Goal: Information Seeking & Learning: Check status

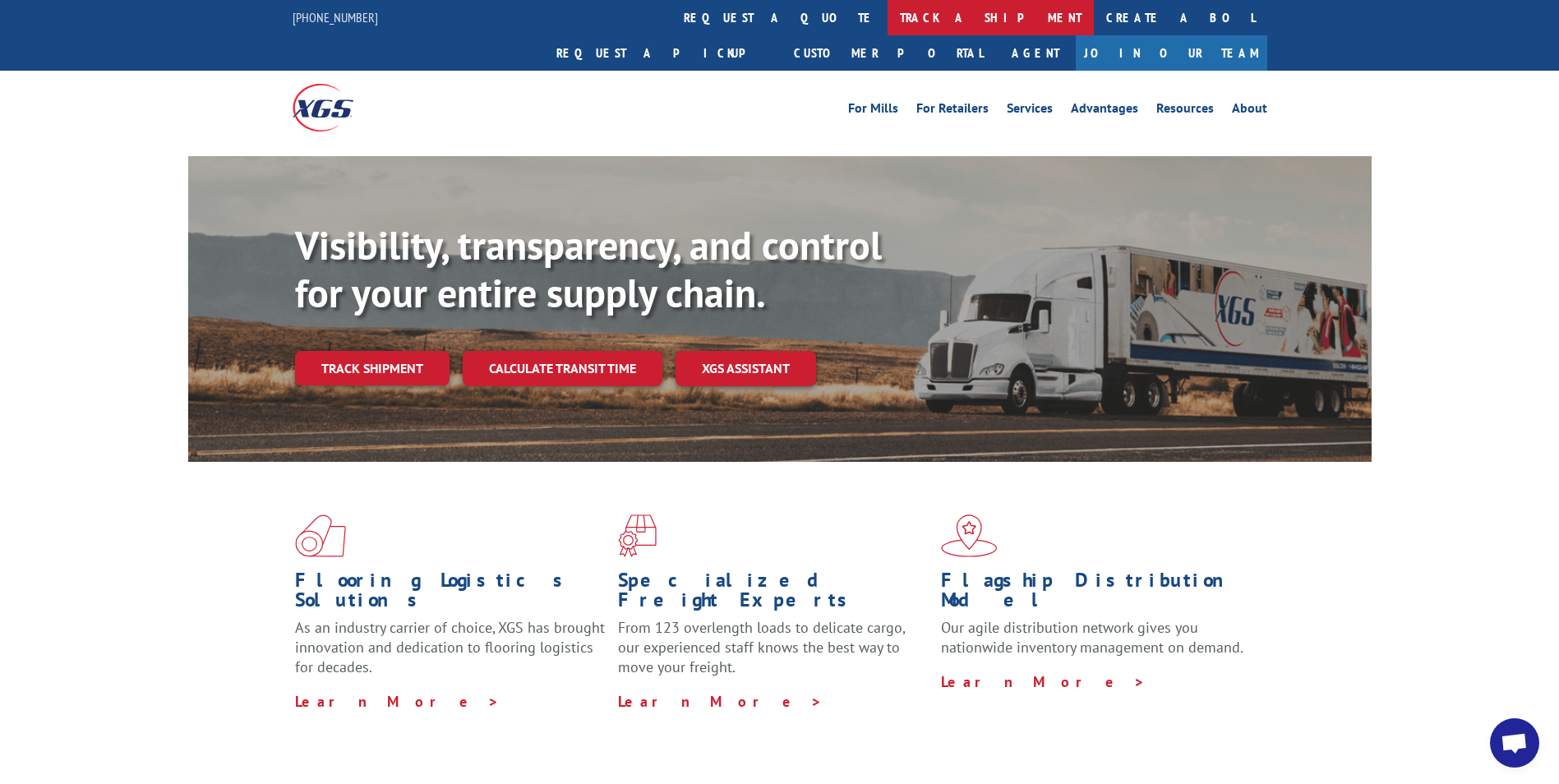
click at [887, 21] on link "track a shipment" at bounding box center [991, 17] width 206 height 36
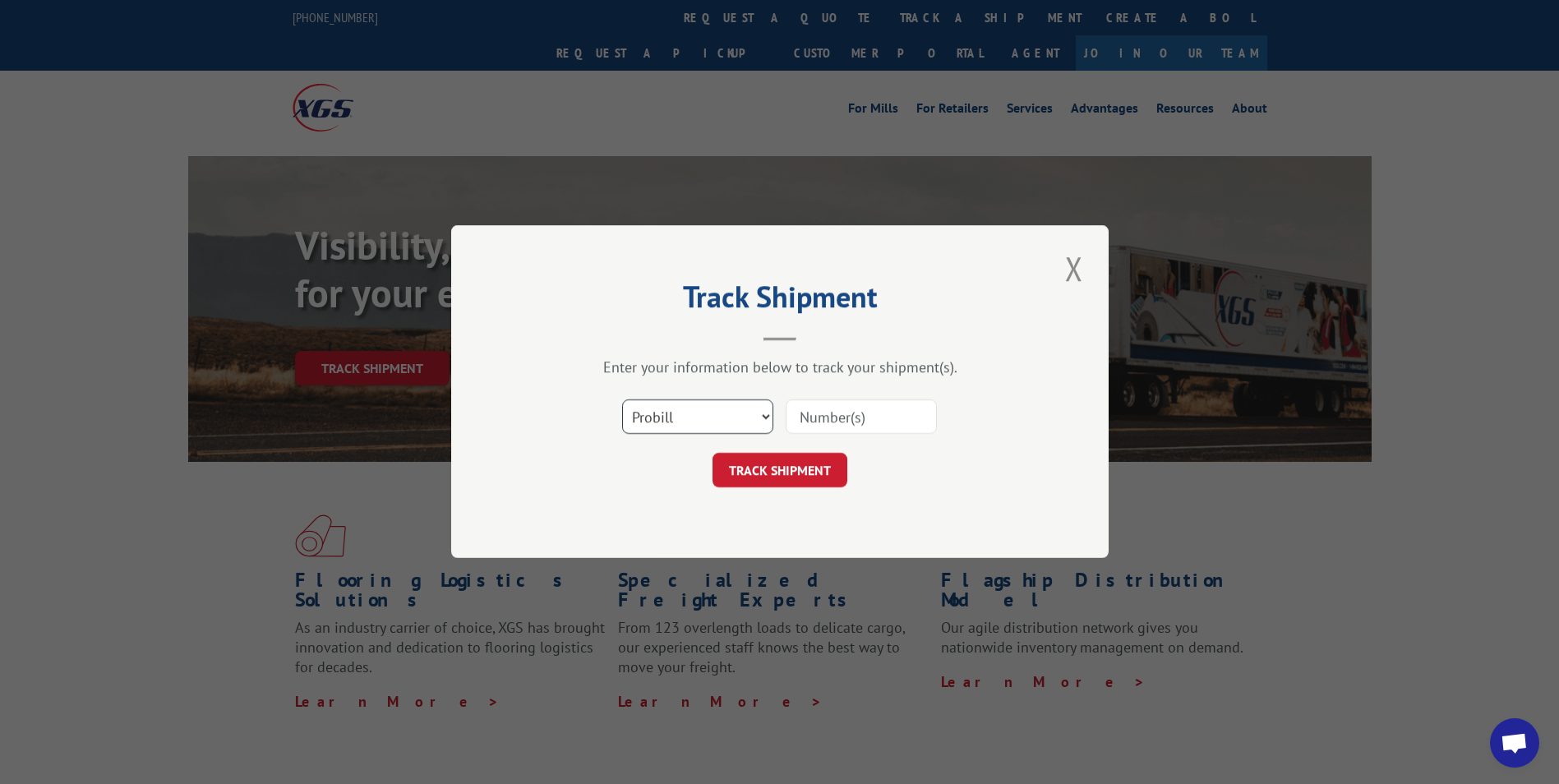
click at [762, 418] on select "Select category... Probill BOL PO" at bounding box center [698, 418] width 151 height 35
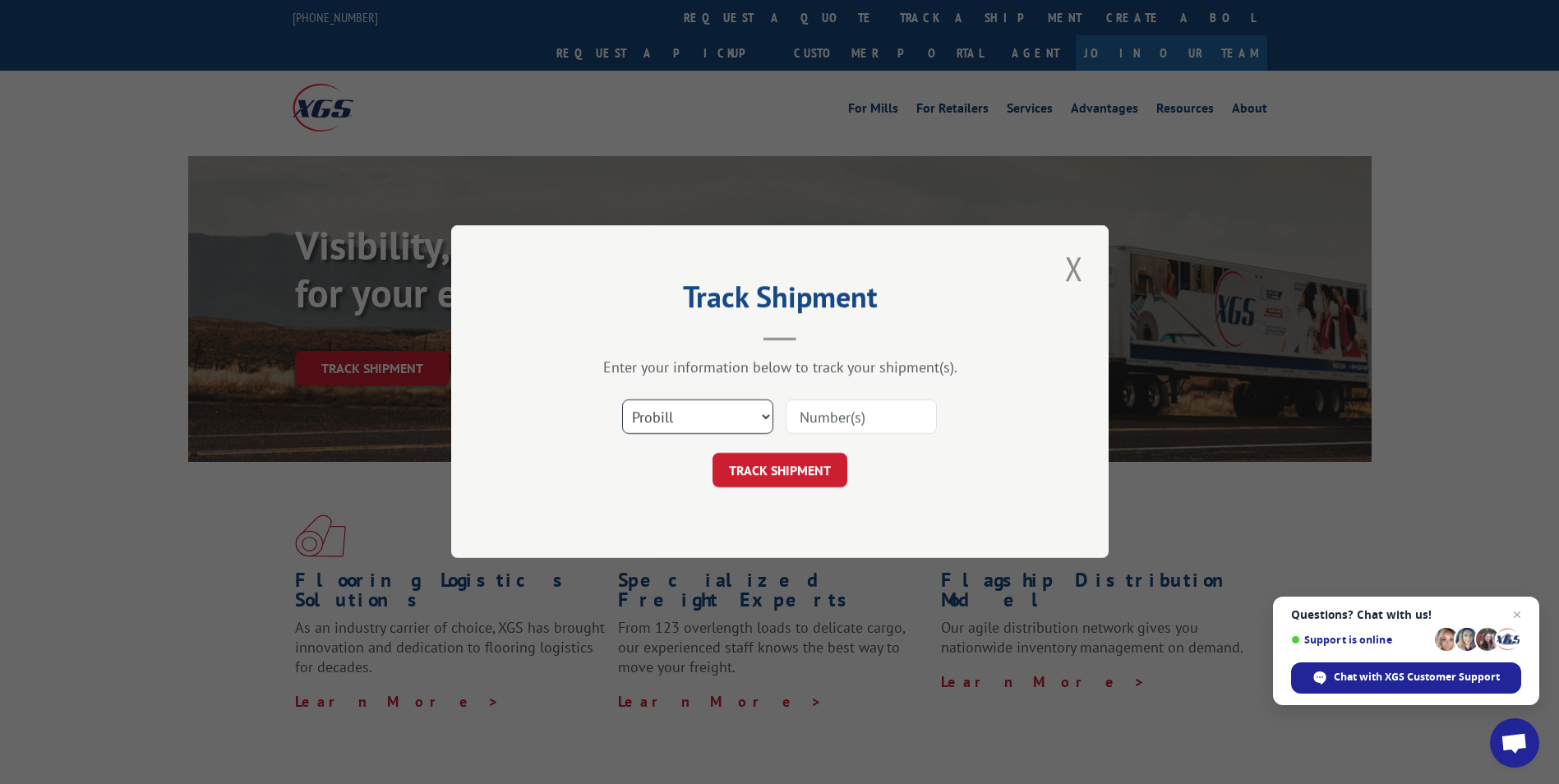
select select "bol"
click at [622, 400] on select "Select category... Probill BOL PO" at bounding box center [698, 418] width 151 height 35
click at [833, 417] on input at bounding box center [861, 418] width 151 height 35
type input "5954116"
click at [786, 469] on button "TRACK SHIPMENT" at bounding box center [780, 470] width 135 height 35
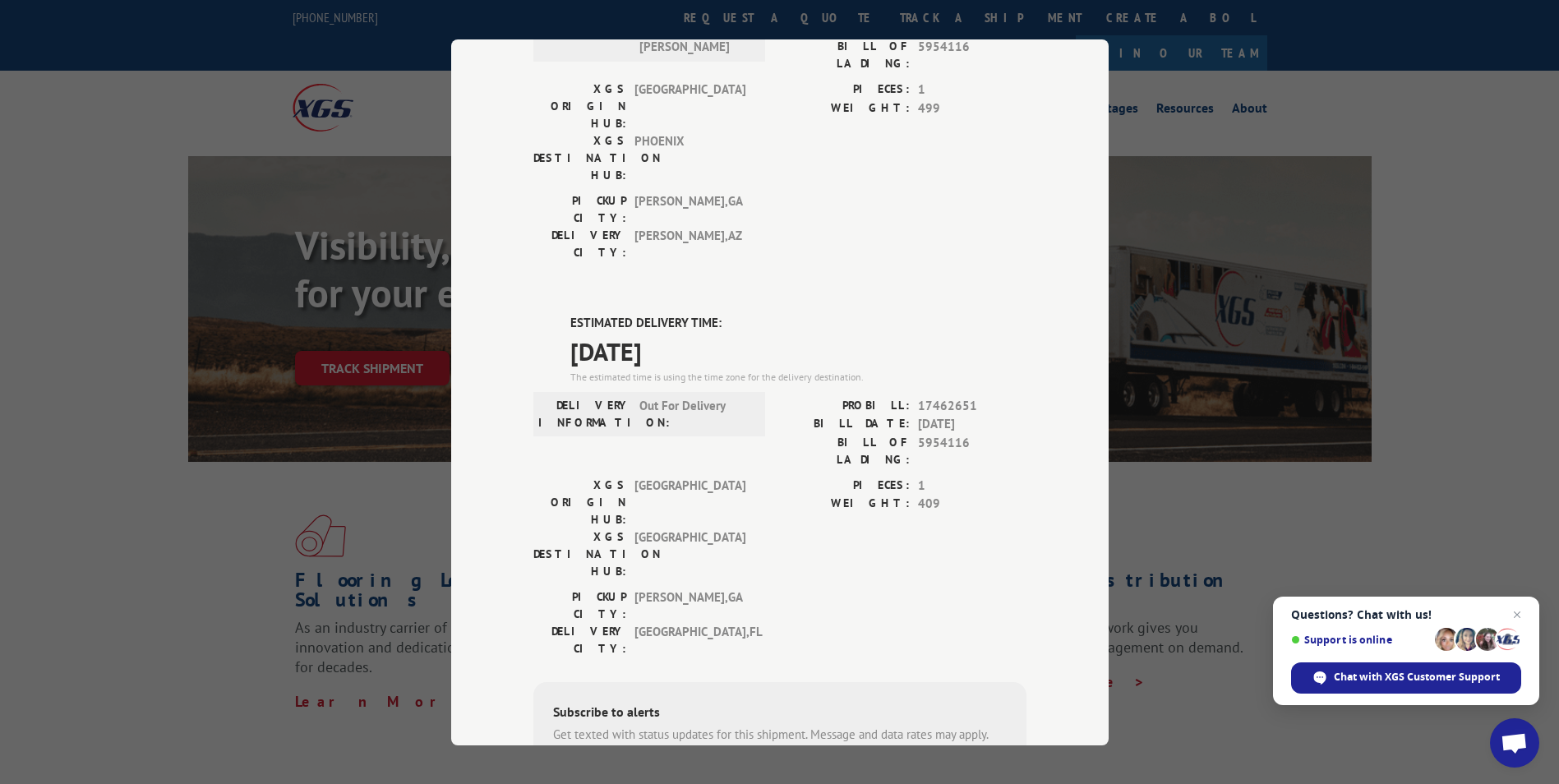
scroll to position [508, 0]
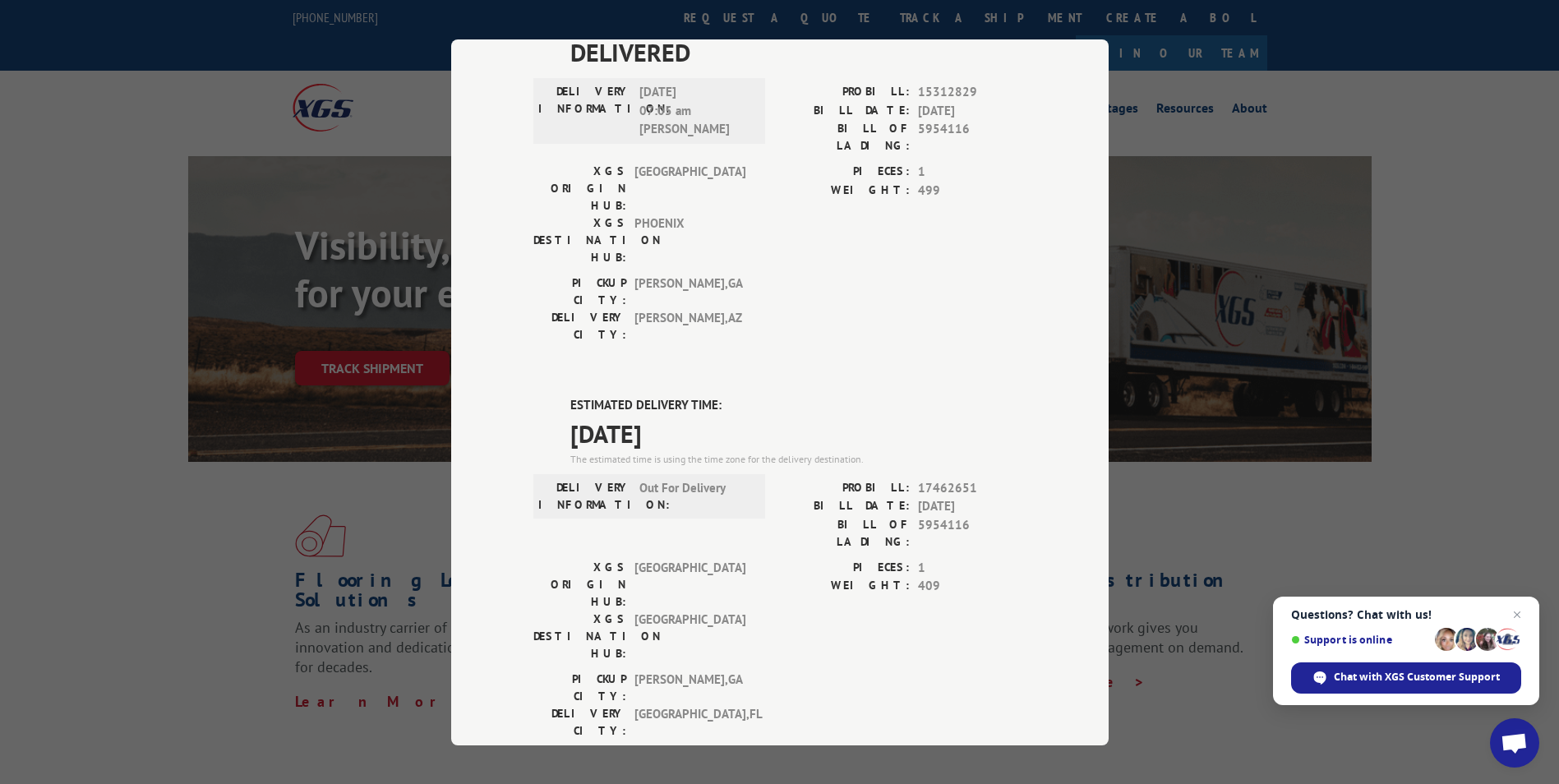
click at [705, 478] on div "DELIVERY INFORMATION: Out For Delivery" at bounding box center [648, 518] width 231 height 80
